Goal: Find specific page/section: Find specific page/section

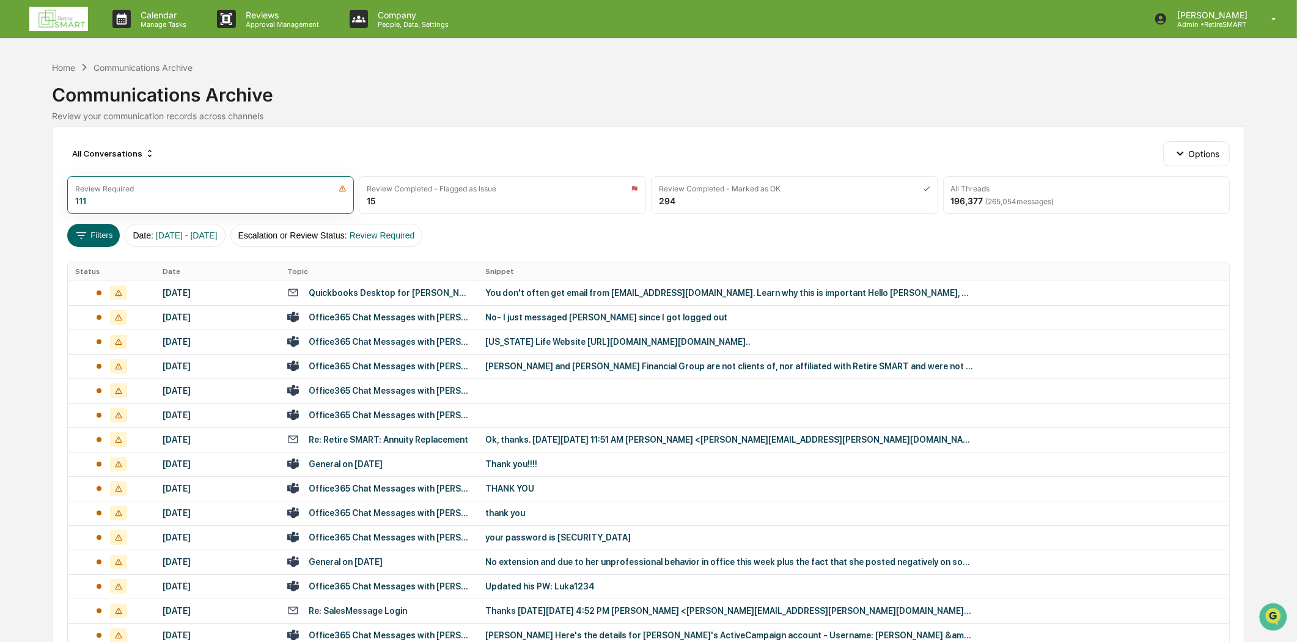
click at [73, 14] on img at bounding box center [58, 19] width 59 height 24
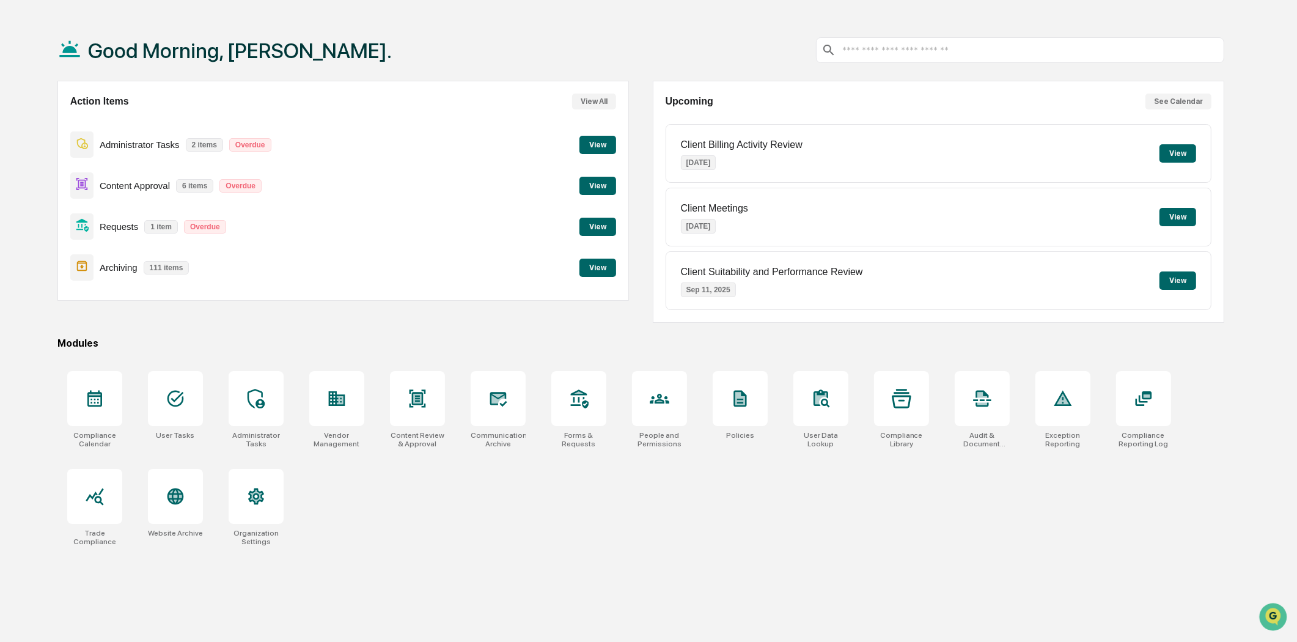
scroll to position [58, 0]
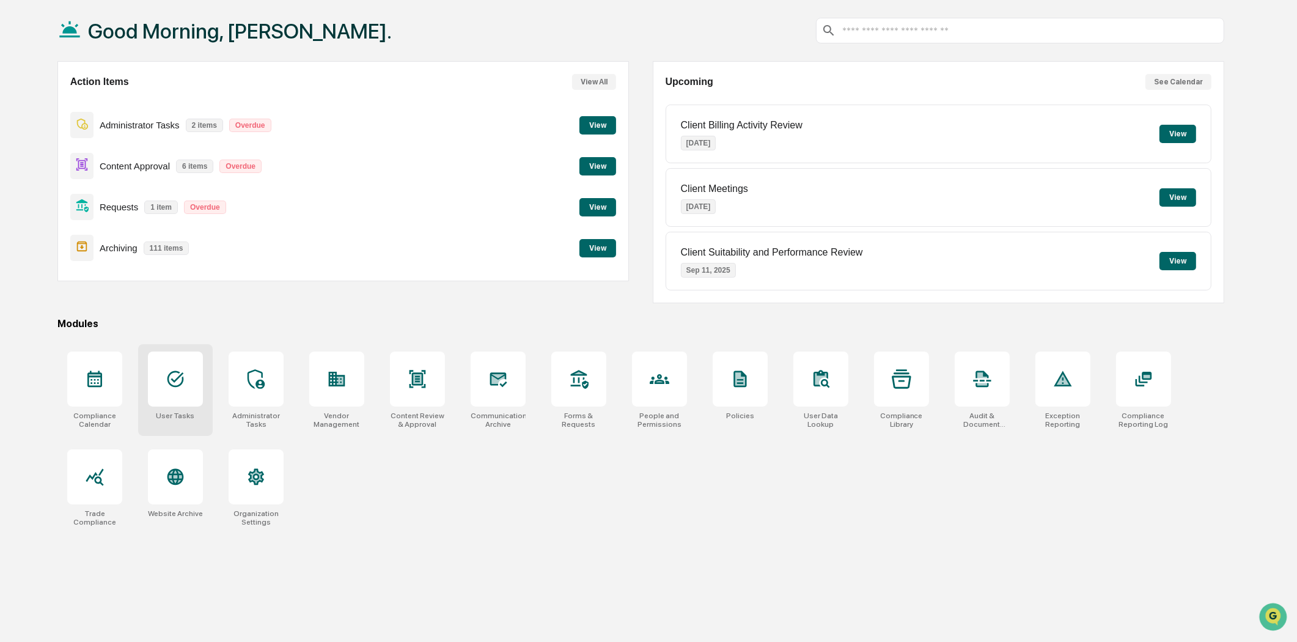
click at [172, 371] on icon at bounding box center [175, 379] width 17 height 17
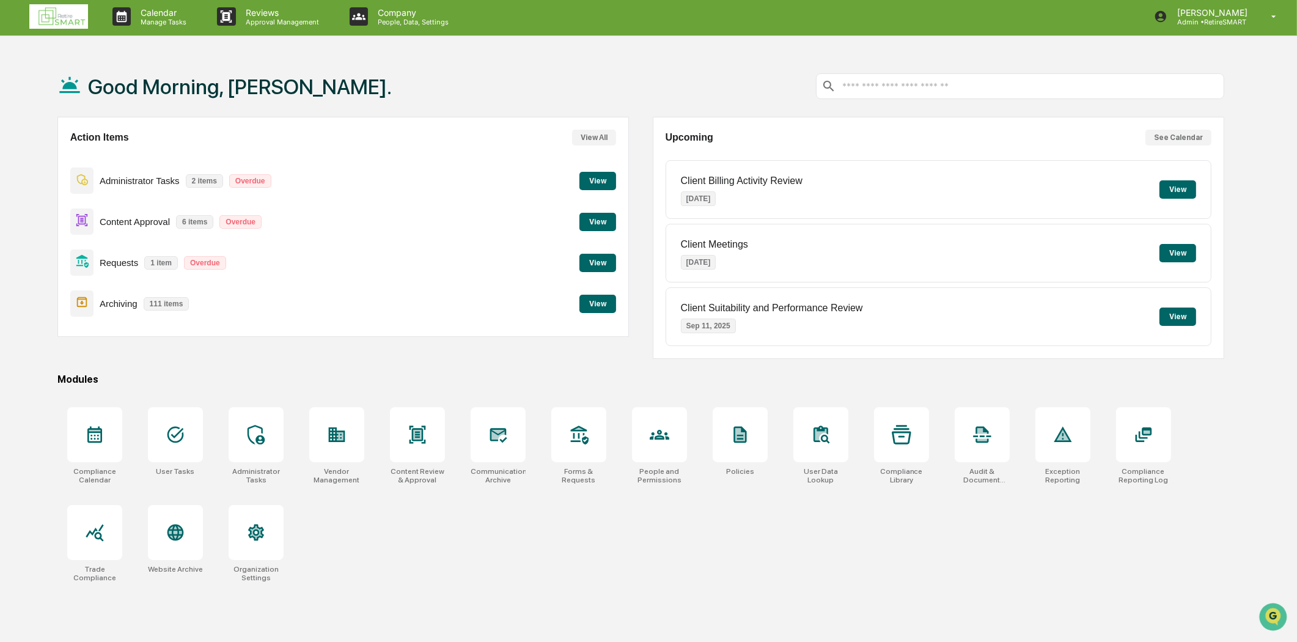
scroll to position [0, 0]
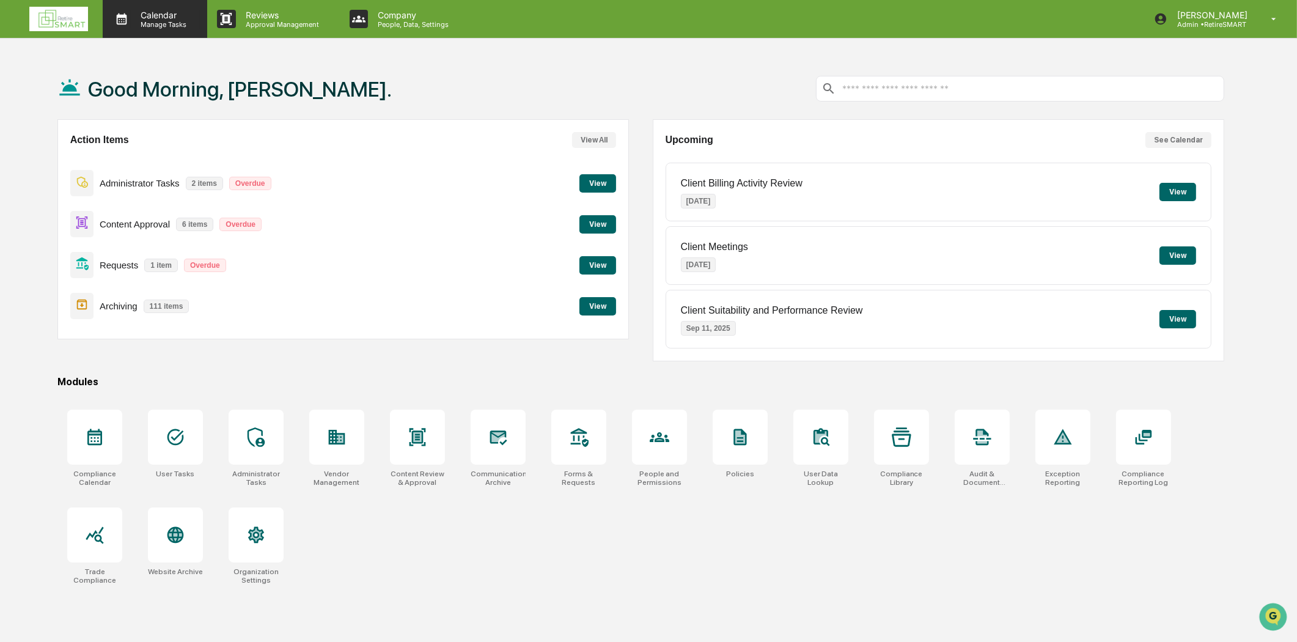
click at [145, 12] on p "Calendar" at bounding box center [162, 15] width 62 height 10
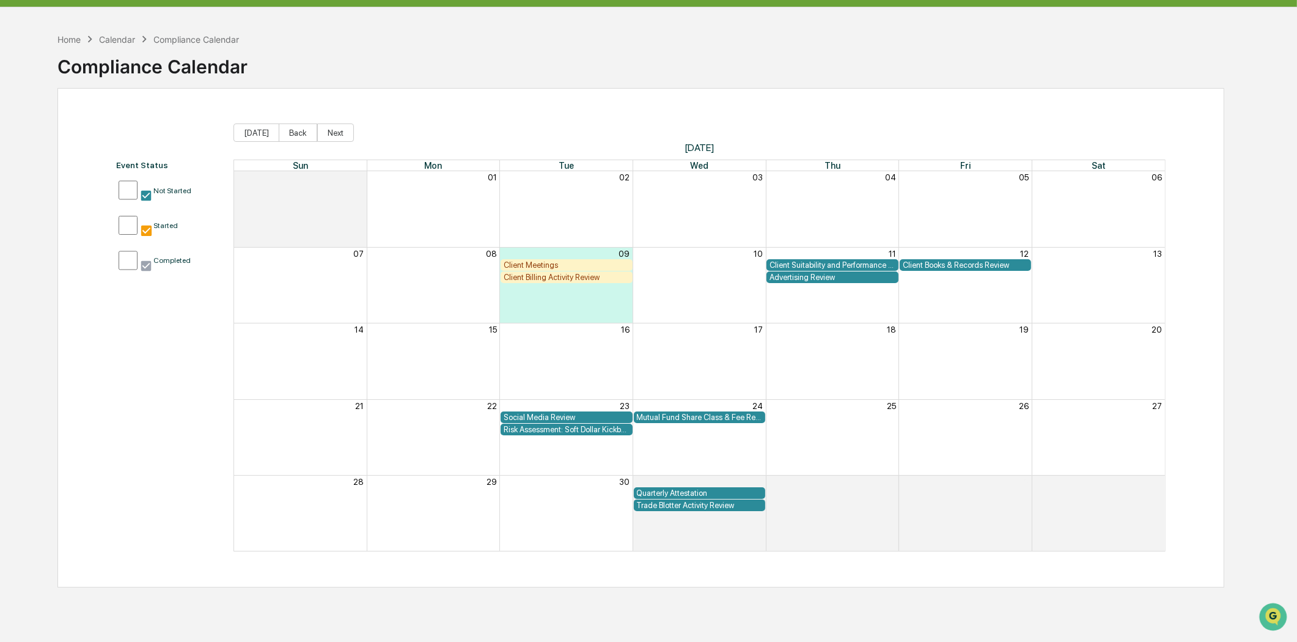
scroll to position [58, 0]
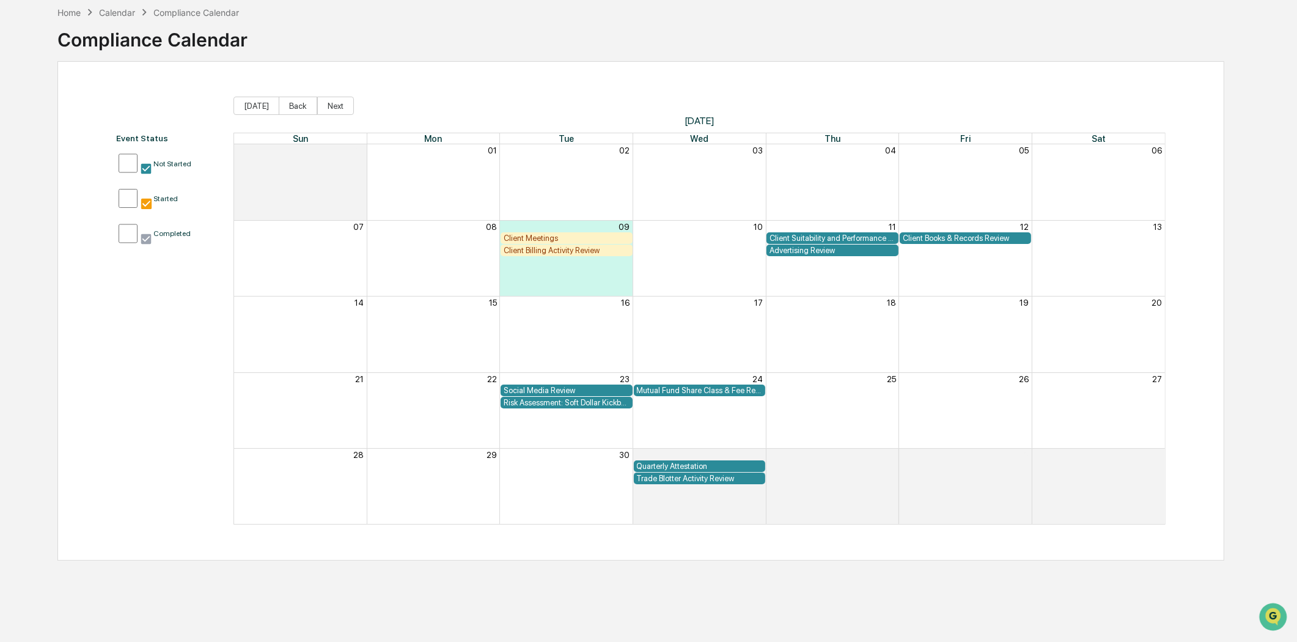
click at [331, 115] on span "[DATE]" at bounding box center [699, 121] width 932 height 12
click at [332, 106] on button "Next" at bounding box center [335, 106] width 37 height 18
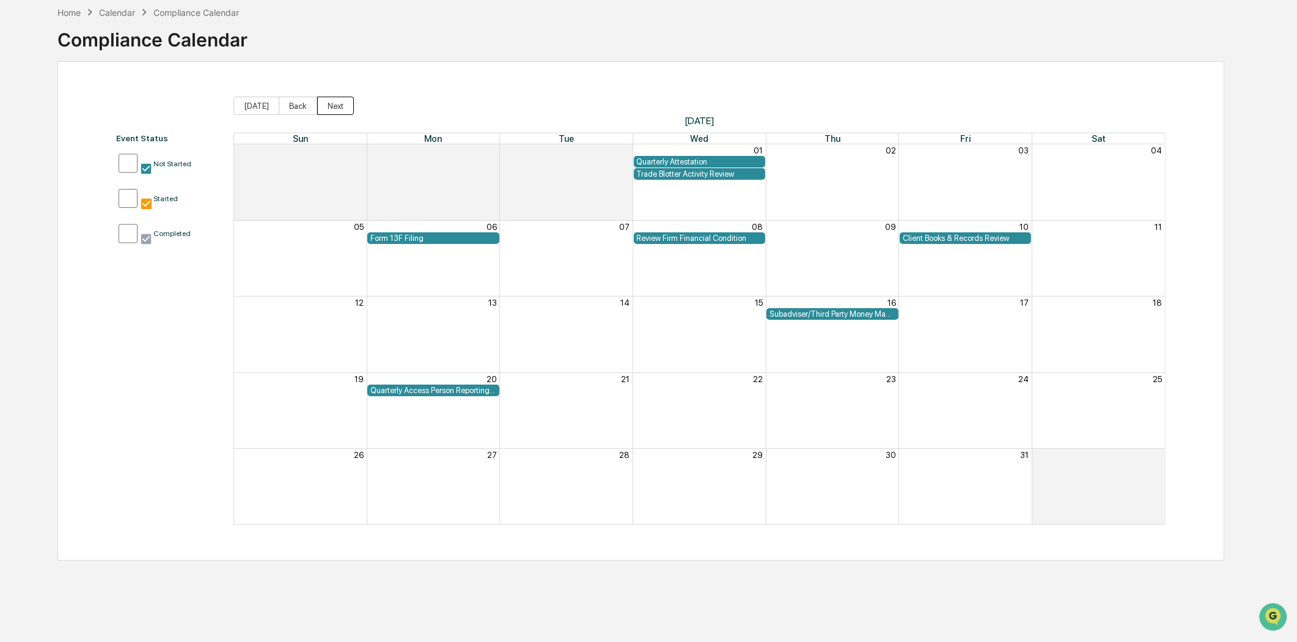
click at [331, 101] on button "Next" at bounding box center [335, 106] width 37 height 18
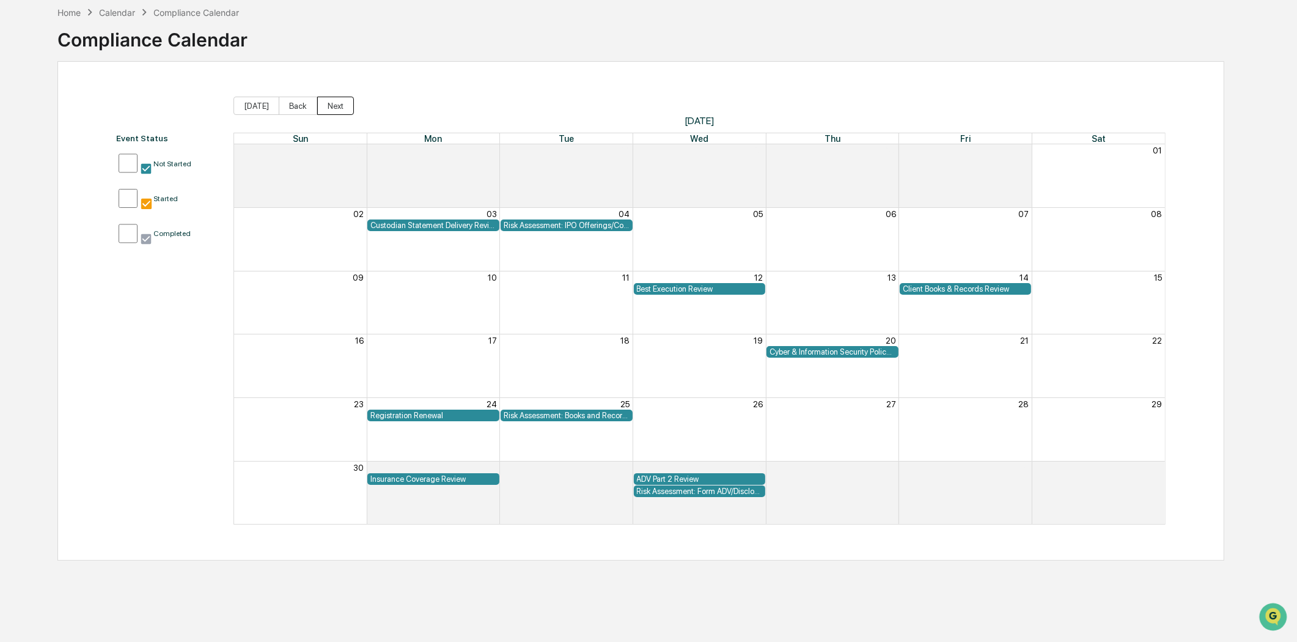
click at [329, 102] on button "Next" at bounding box center [335, 106] width 37 height 18
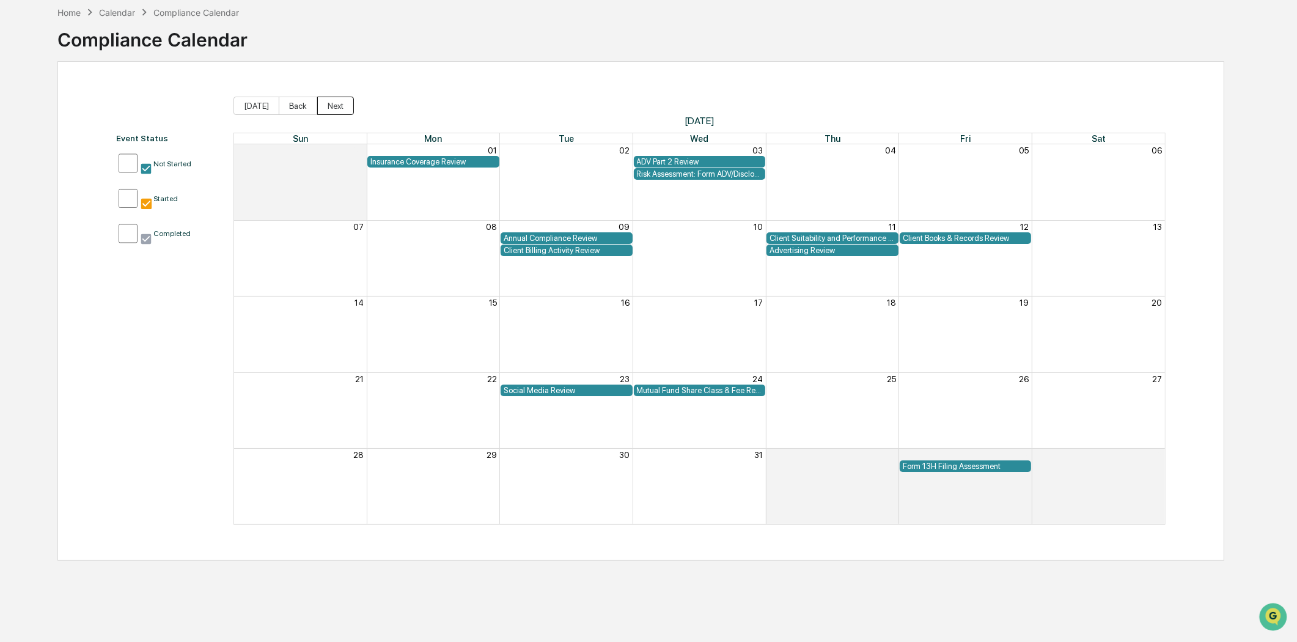
click at [329, 102] on button "Next" at bounding box center [335, 106] width 37 height 18
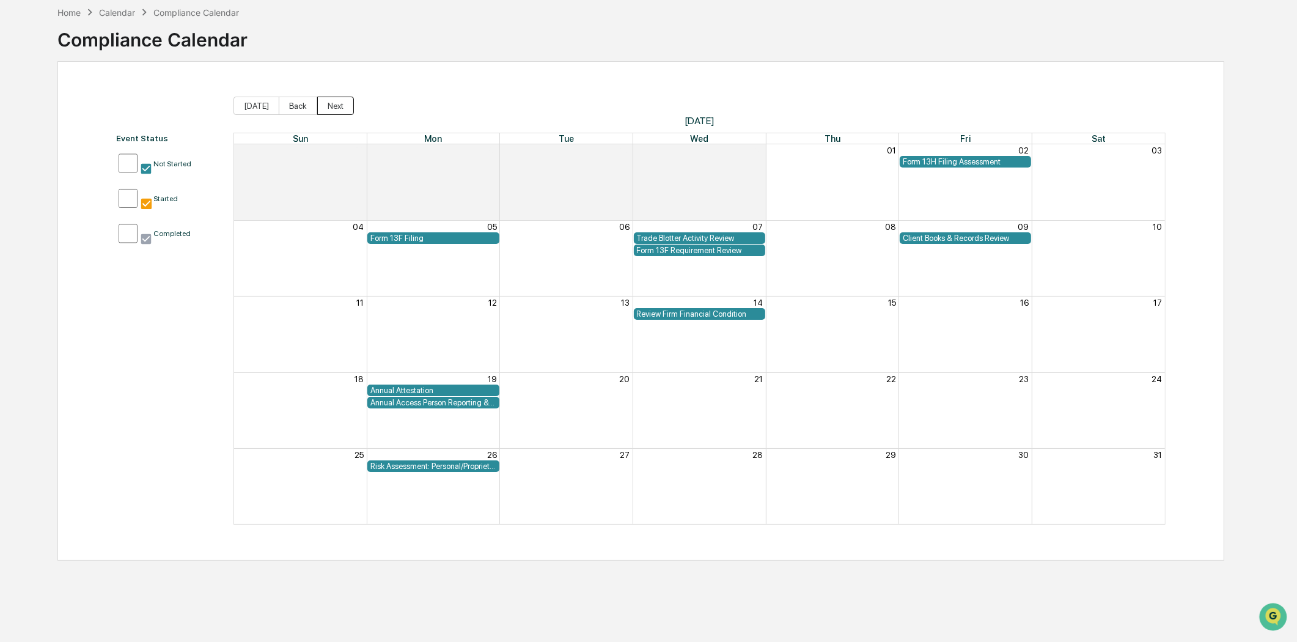
click at [329, 102] on button "Next" at bounding box center [335, 106] width 37 height 18
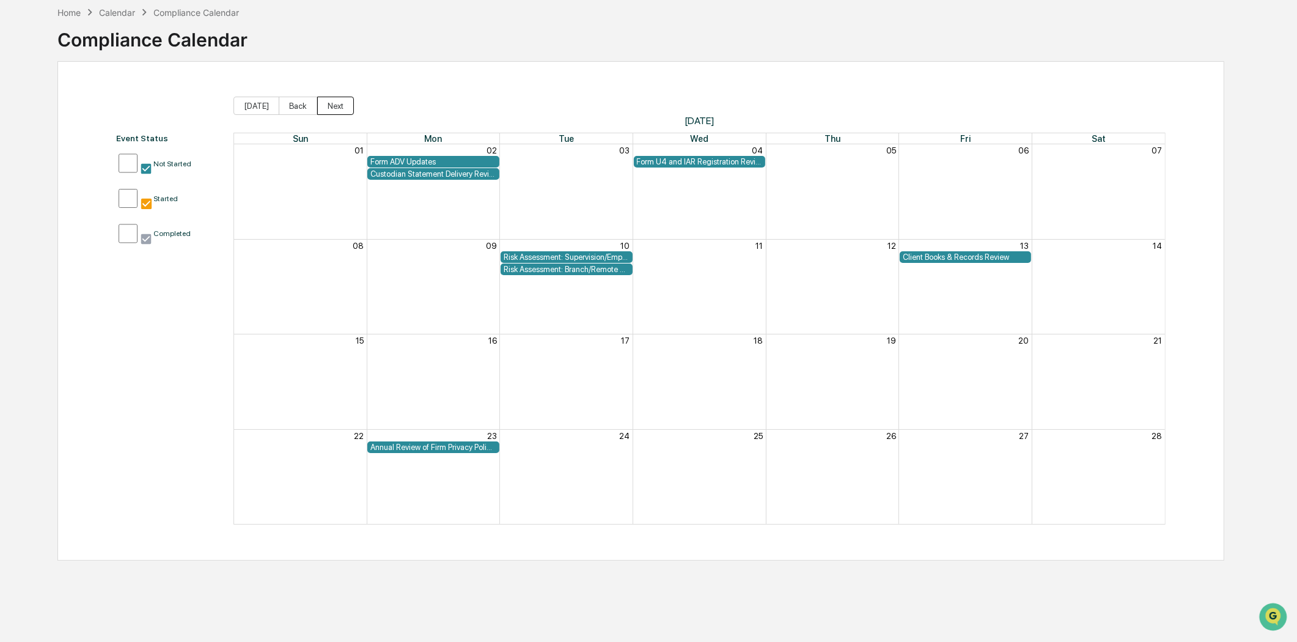
click at [329, 102] on button "Next" at bounding box center [335, 106] width 37 height 18
